Goal: Task Accomplishment & Management: Complete application form

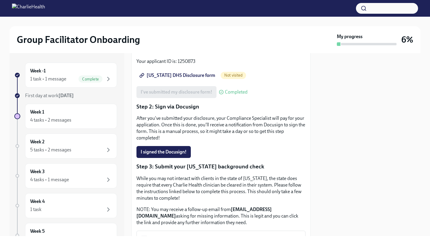
scroll to position [100, 0]
click at [170, 146] on button "I signed the Docusign!" at bounding box center [163, 152] width 54 height 12
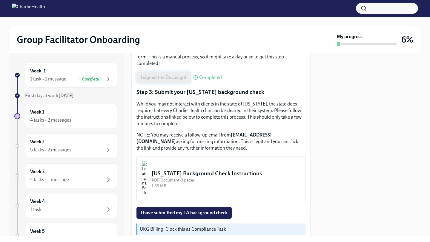
scroll to position [193, 0]
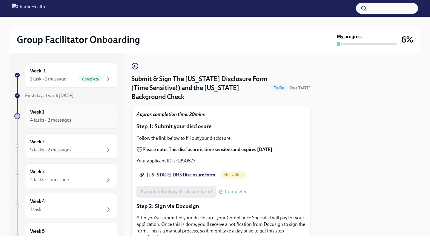
click at [45, 113] on div "Week 1 4 tasks • 2 messages" at bounding box center [71, 116] width 82 height 15
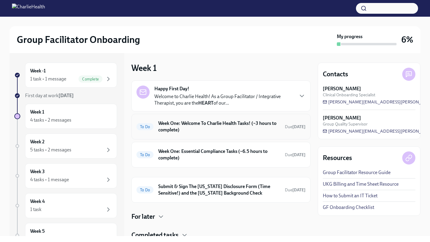
scroll to position [23, 0]
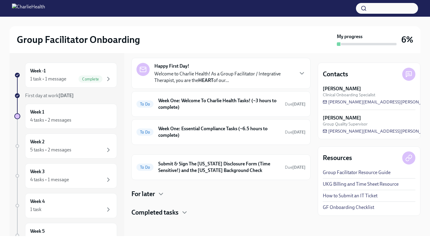
click at [177, 210] on h4 "Completed tasks" at bounding box center [154, 212] width 47 height 9
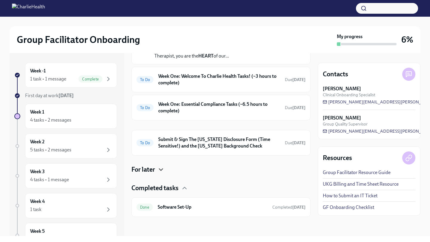
click at [158, 170] on icon "button" at bounding box center [160, 169] width 7 height 7
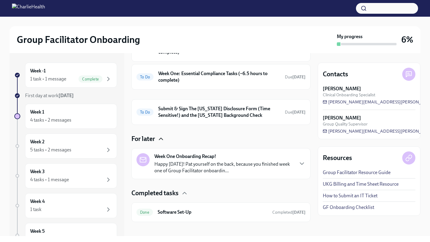
scroll to position [83, 0]
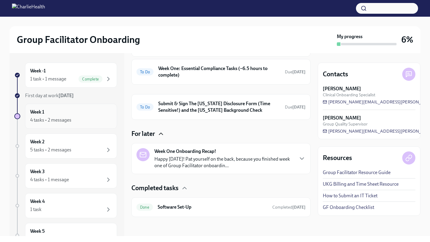
click at [89, 121] on div "4 tasks • 2 messages" at bounding box center [71, 120] width 82 height 7
click at [53, 121] on div "4 tasks • 2 messages" at bounding box center [50, 120] width 41 height 7
click at [208, 69] on h6 "Week One: Essential Compliance Tasks (~6.5 hours to complete)" at bounding box center [219, 71] width 122 height 13
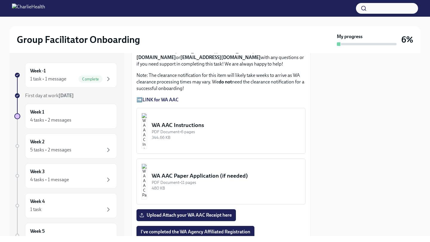
scroll to position [508, 0]
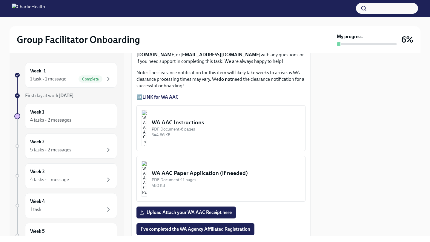
click at [196, 125] on div "WA AAC Instructions" at bounding box center [226, 123] width 149 height 8
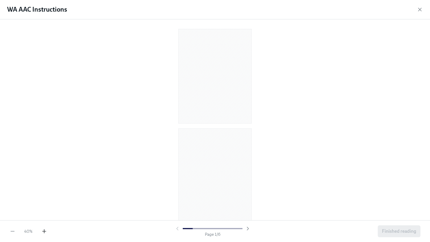
click at [44, 229] on icon "button" at bounding box center [44, 232] width 6 height 6
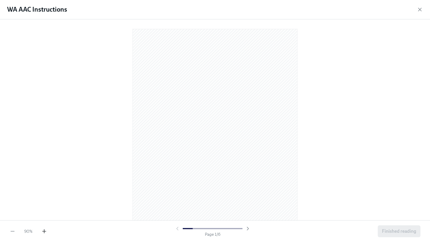
click at [44, 229] on icon "button" at bounding box center [44, 232] width 6 height 6
click at [384, 233] on span "Finished reading" at bounding box center [399, 232] width 34 height 6
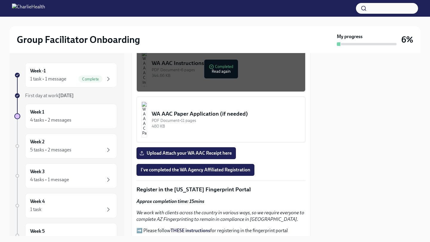
scroll to position [565, 0]
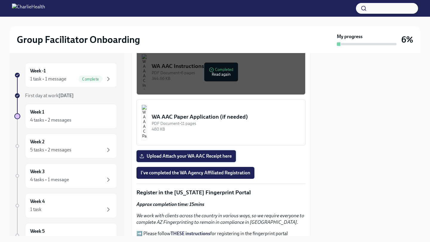
click at [194, 157] on span "Upload Attach your WA AAC Receipt here" at bounding box center [186, 156] width 91 height 6
click at [0, 0] on input "Upload Attach your WA AAC Receipt here" at bounding box center [0, 0] width 0 height 0
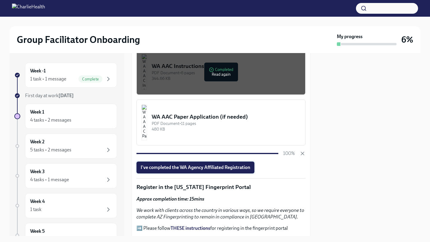
click at [231, 169] on span "I've completed the WA Agency Affiliated Registration" at bounding box center [195, 168] width 109 height 6
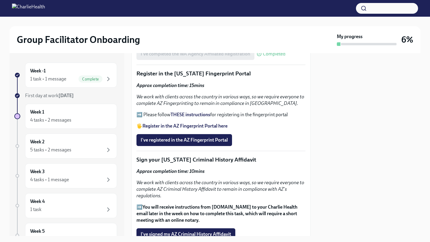
scroll to position [685, 0]
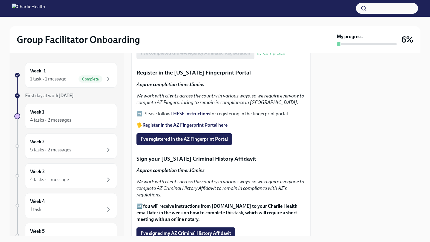
click at [186, 114] on strong "THESE instructions" at bounding box center [190, 114] width 40 height 6
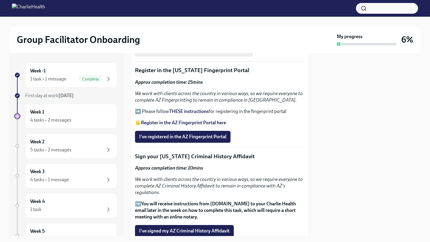
scroll to position [688, 1]
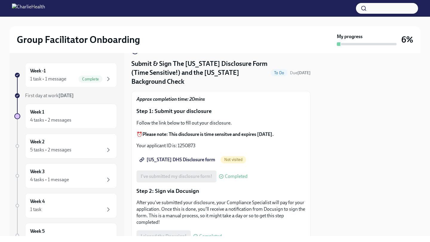
scroll to position [15, 0]
